Goal: Find specific page/section: Find specific page/section

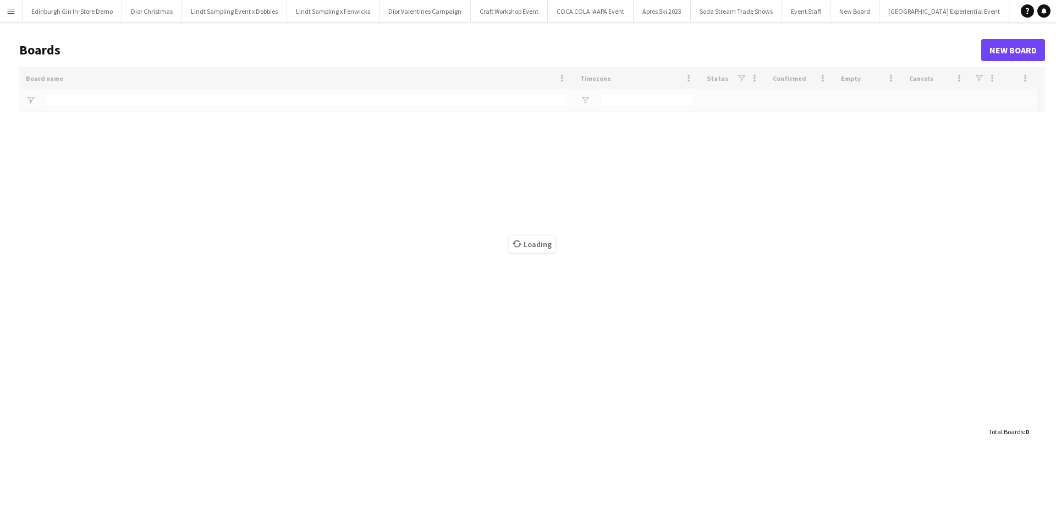
type input "**********"
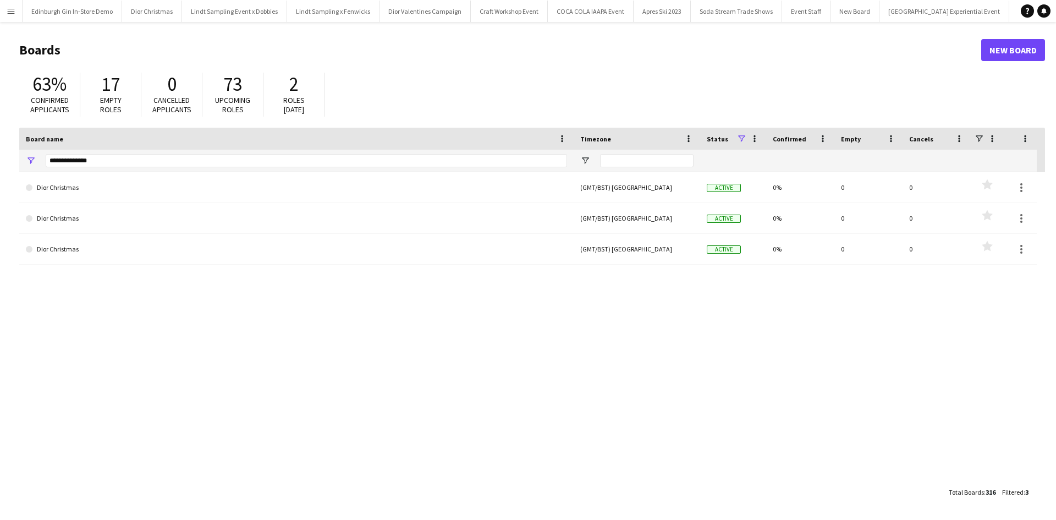
click at [9, 10] on div at bounding box center [533, 262] width 1067 height 525
click at [14, 19] on button "Menu" at bounding box center [11, 11] width 22 height 22
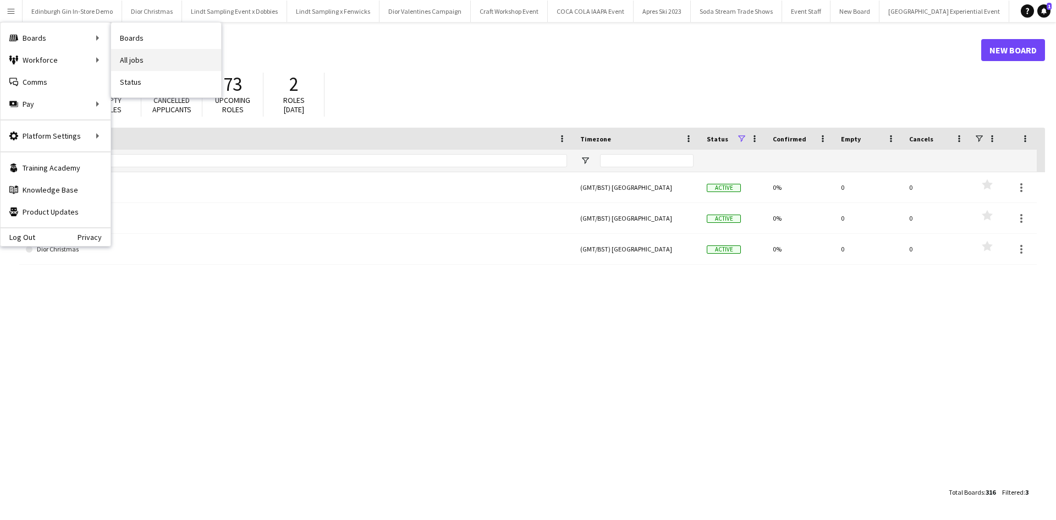
click at [131, 63] on link "All jobs" at bounding box center [166, 60] width 110 height 22
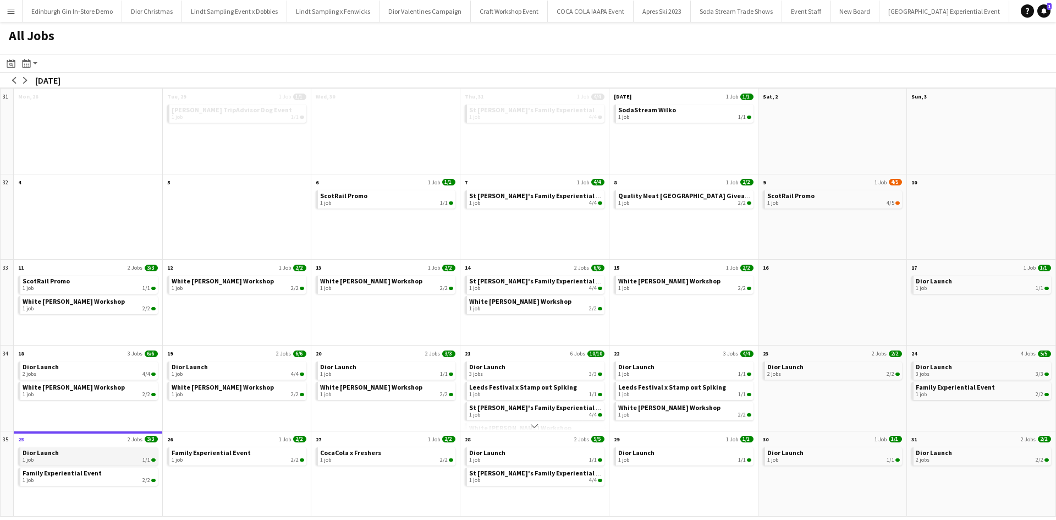
click at [69, 459] on div "1 job 1/1" at bounding box center [89, 460] width 133 height 7
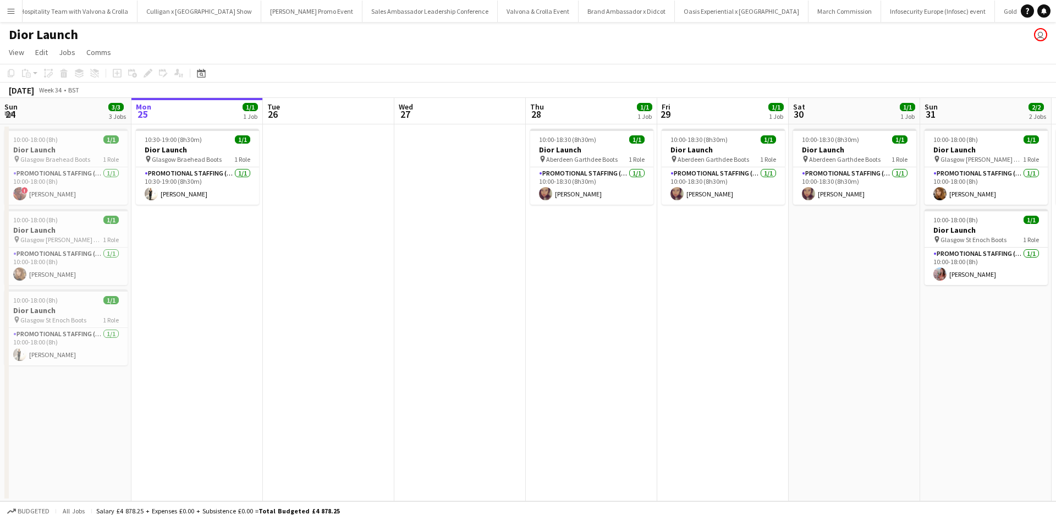
scroll to position [0, 10685]
